Goal: Find specific page/section: Find specific page/section

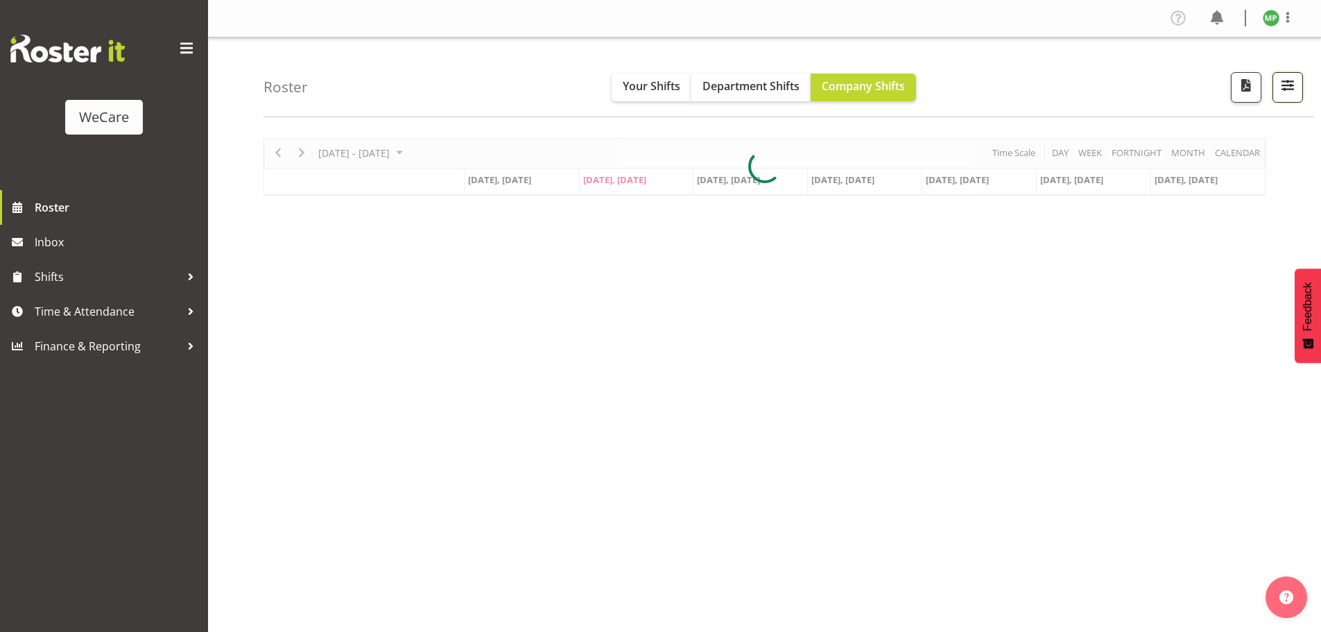
click at [1293, 79] on span "button" at bounding box center [1288, 85] width 18 height 18
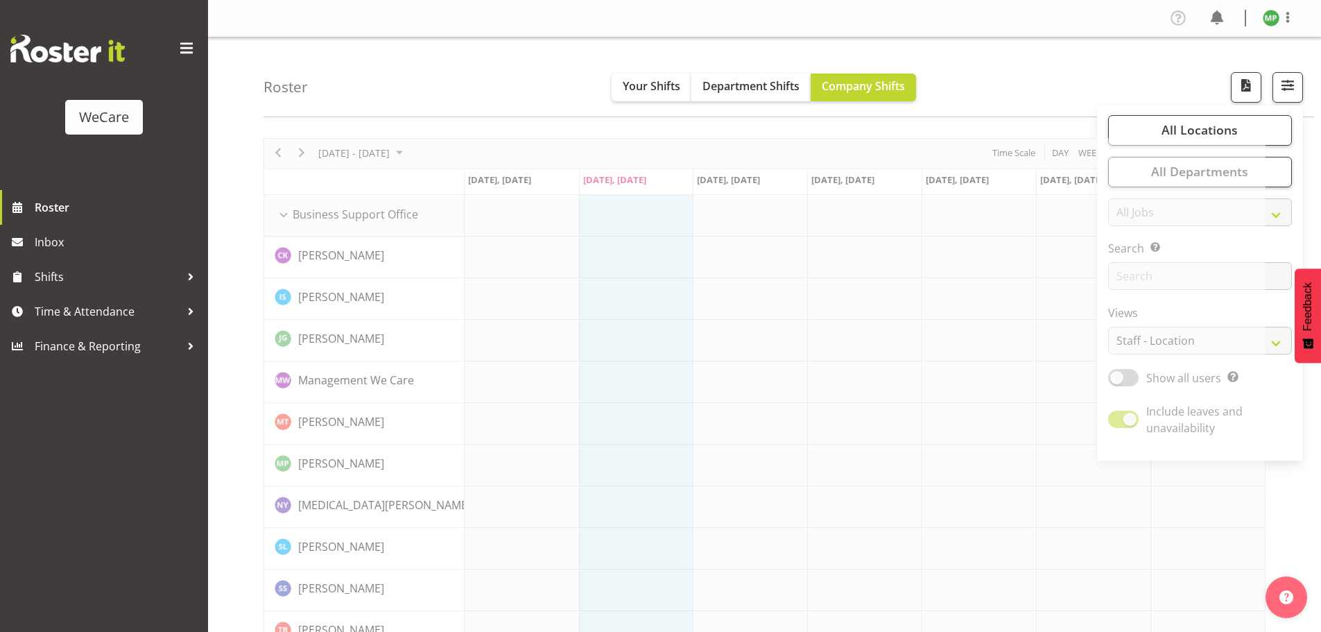
click at [1284, 87] on span "button" at bounding box center [1288, 85] width 18 height 18
click at [1279, 90] on span "button" at bounding box center [1288, 85] width 18 height 18
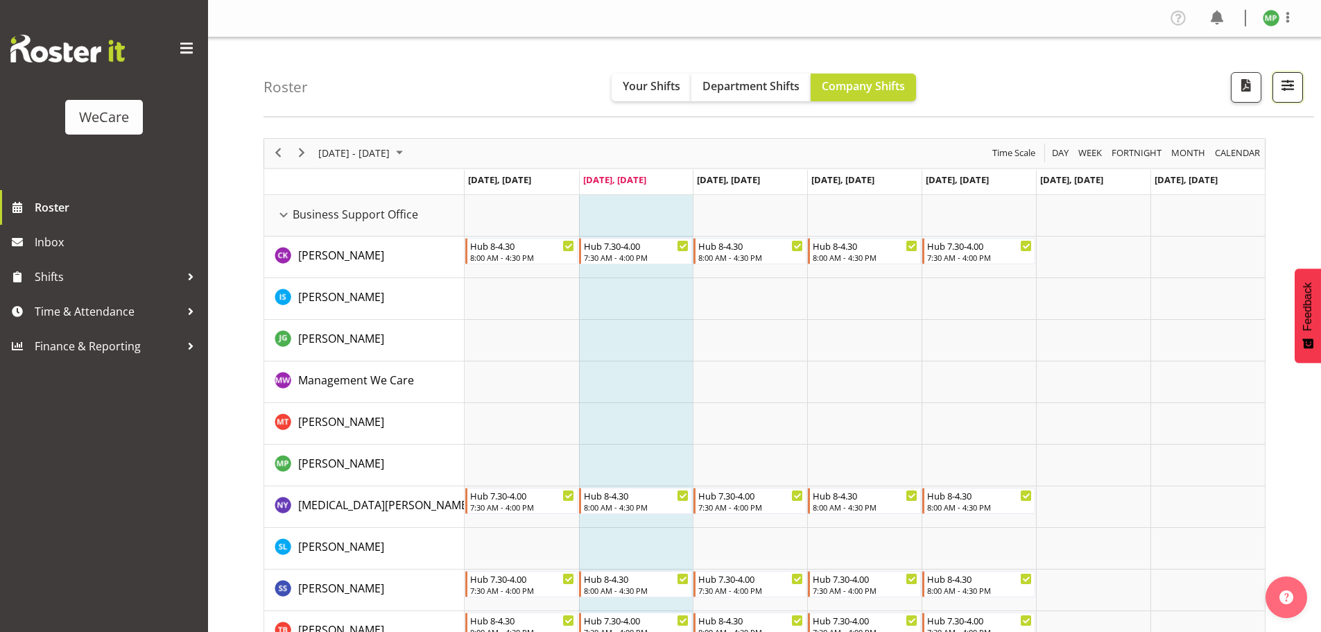
click at [1279, 90] on span "button" at bounding box center [1288, 85] width 18 height 18
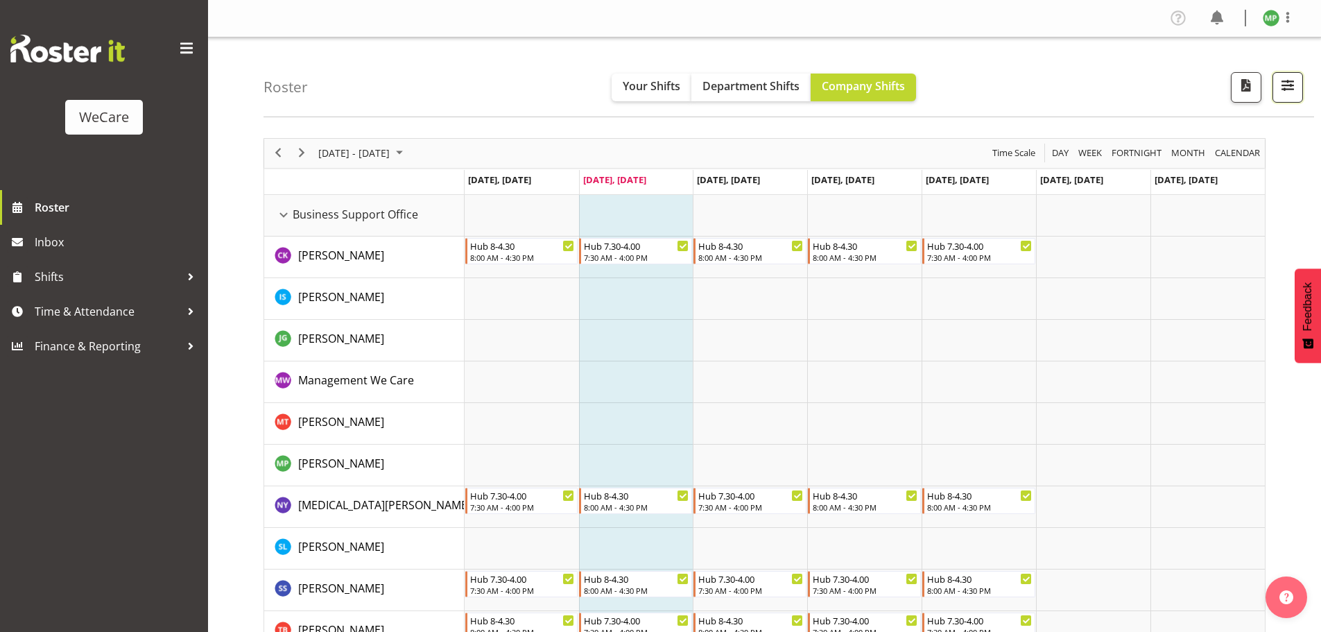
click at [1286, 85] on span "button" at bounding box center [1288, 85] width 18 height 18
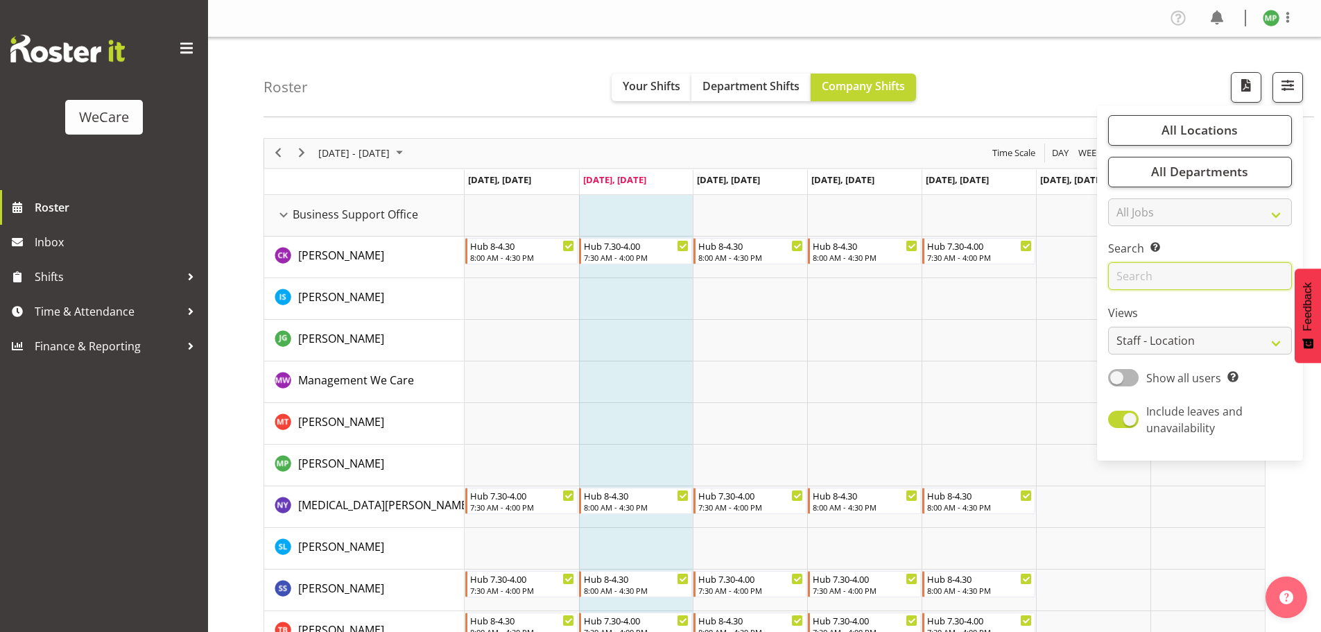
click at [1184, 278] on input "text" at bounding box center [1200, 276] width 184 height 28
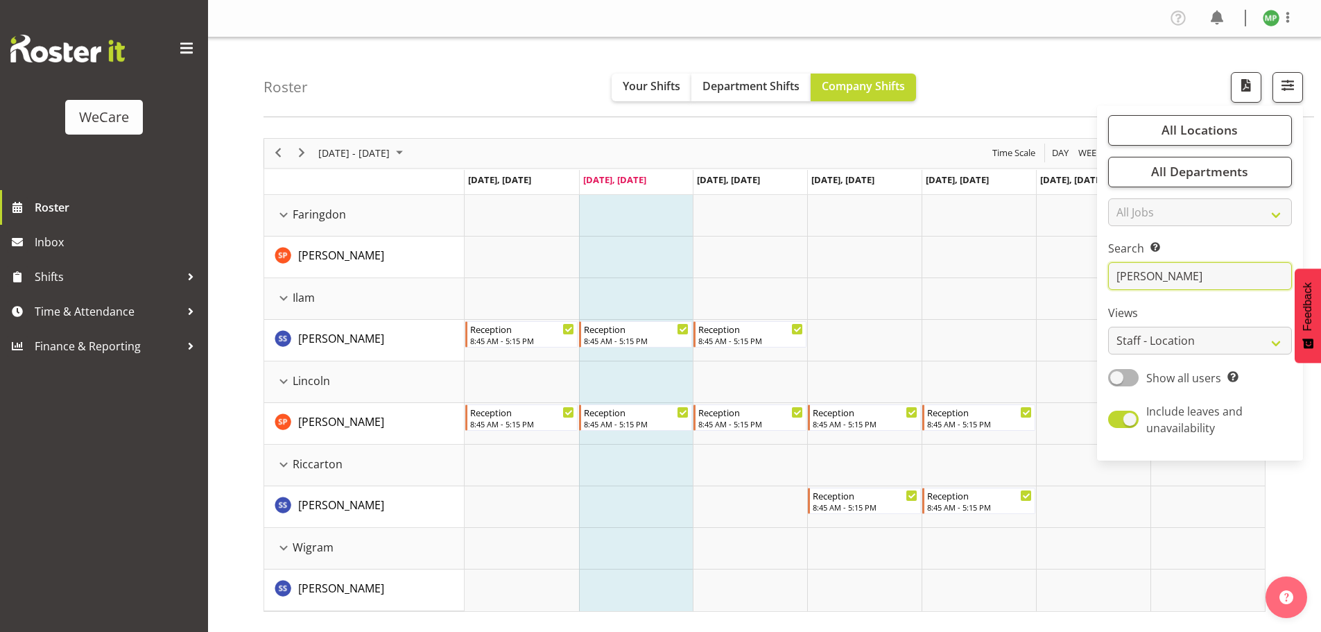
type input "[PERSON_NAME]"
click at [1029, 55] on div "Roster Your Shifts Department Shifts Company Shifts All Locations Clear Busines…" at bounding box center [789, 77] width 1051 height 80
